Goal: Find specific page/section: Find specific page/section

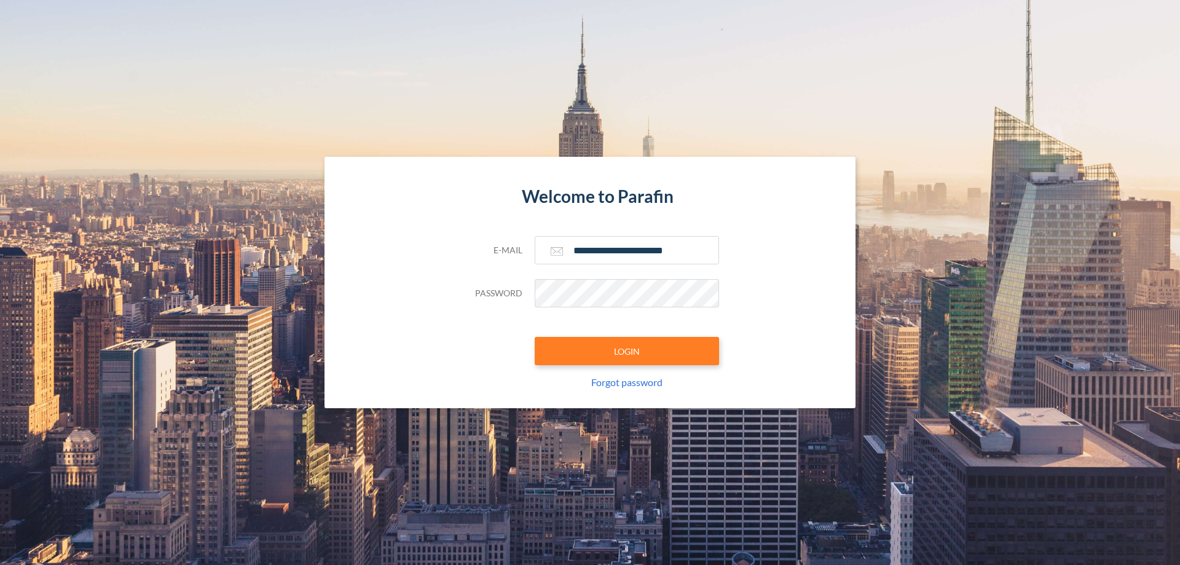
type input "**********"
click at [627, 351] on button "LOGIN" at bounding box center [627, 351] width 184 height 28
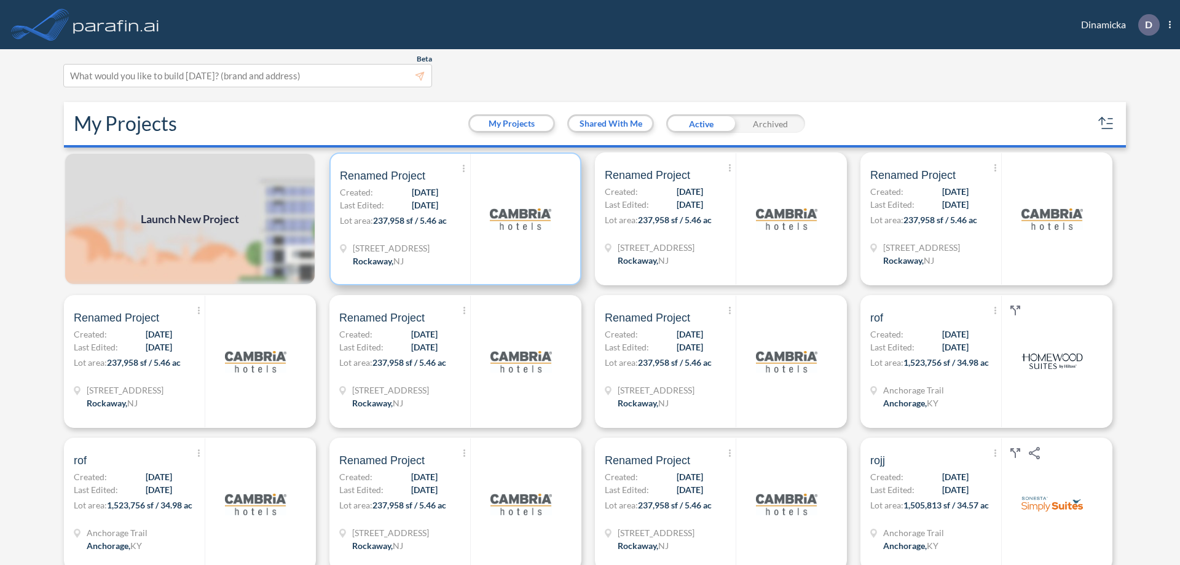
scroll to position [3, 0]
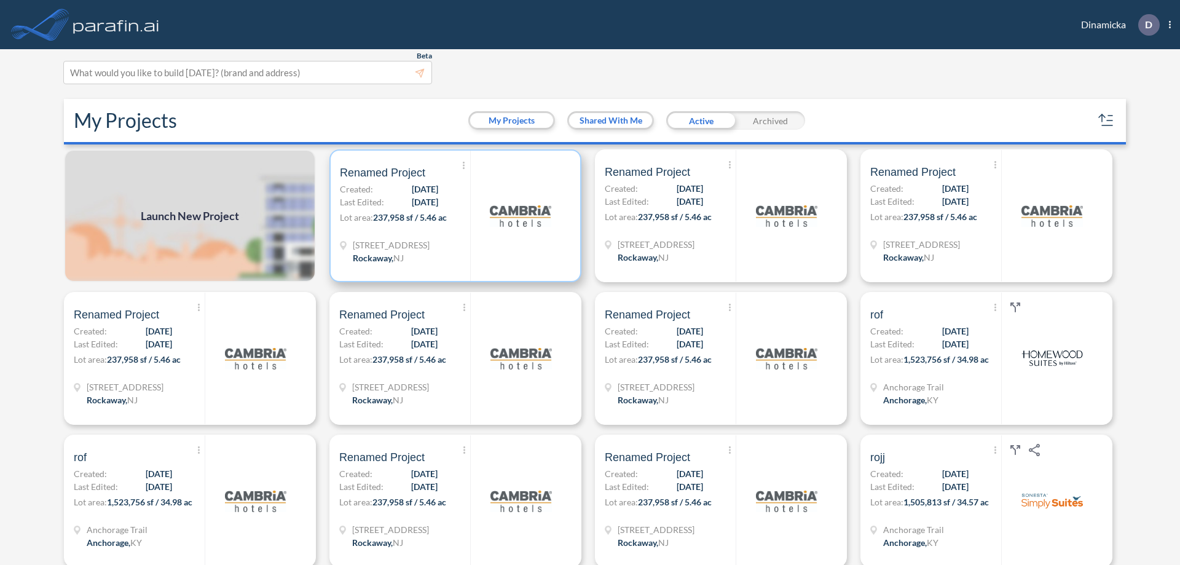
click at [453, 216] on p "Lot area: 237,958 sf / 5.46 ac" at bounding box center [405, 220] width 130 height 18
